Goal: Task Accomplishment & Management: Use online tool/utility

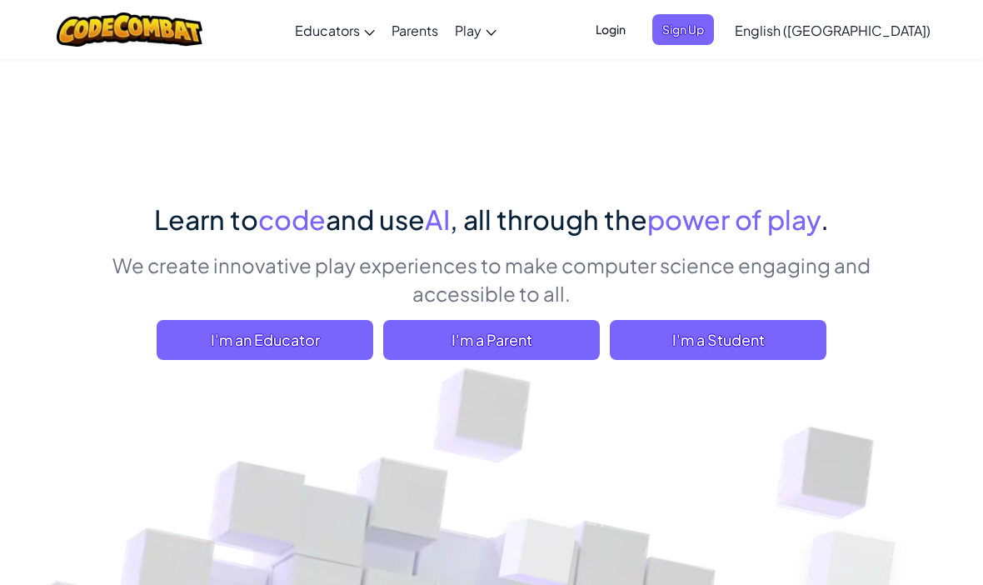
click at [754, 325] on span "I'm a Student" at bounding box center [718, 340] width 217 height 40
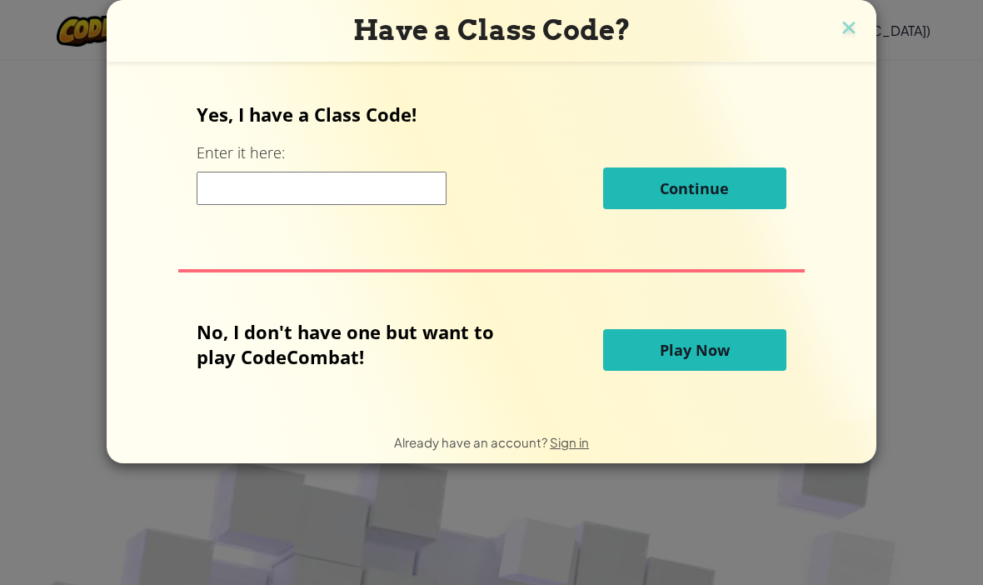
click at [696, 354] on span "Play Now" at bounding box center [695, 350] width 70 height 20
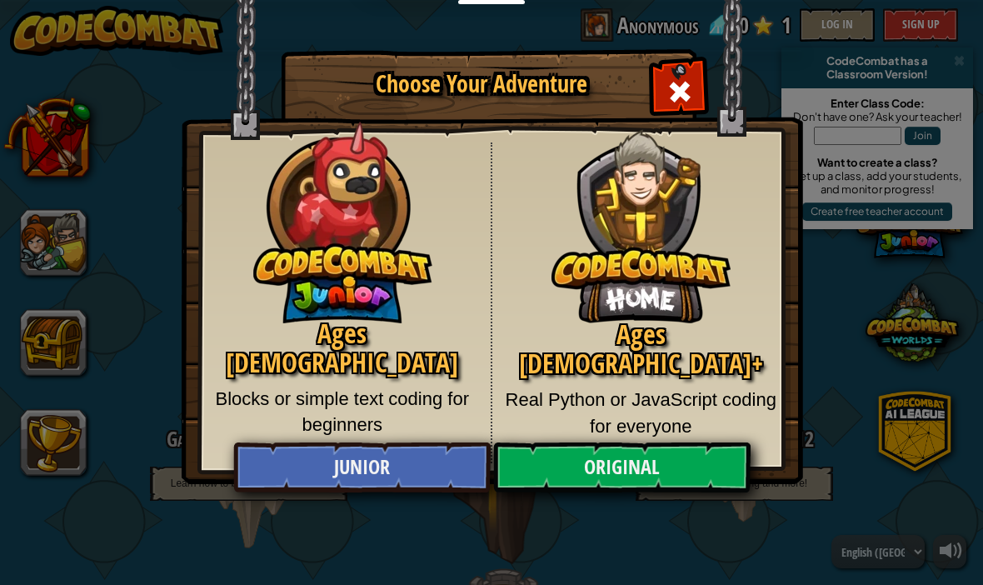
click at [676, 81] on span "Close modal" at bounding box center [679, 91] width 27 height 27
